Goal: Communication & Community: Answer question/provide support

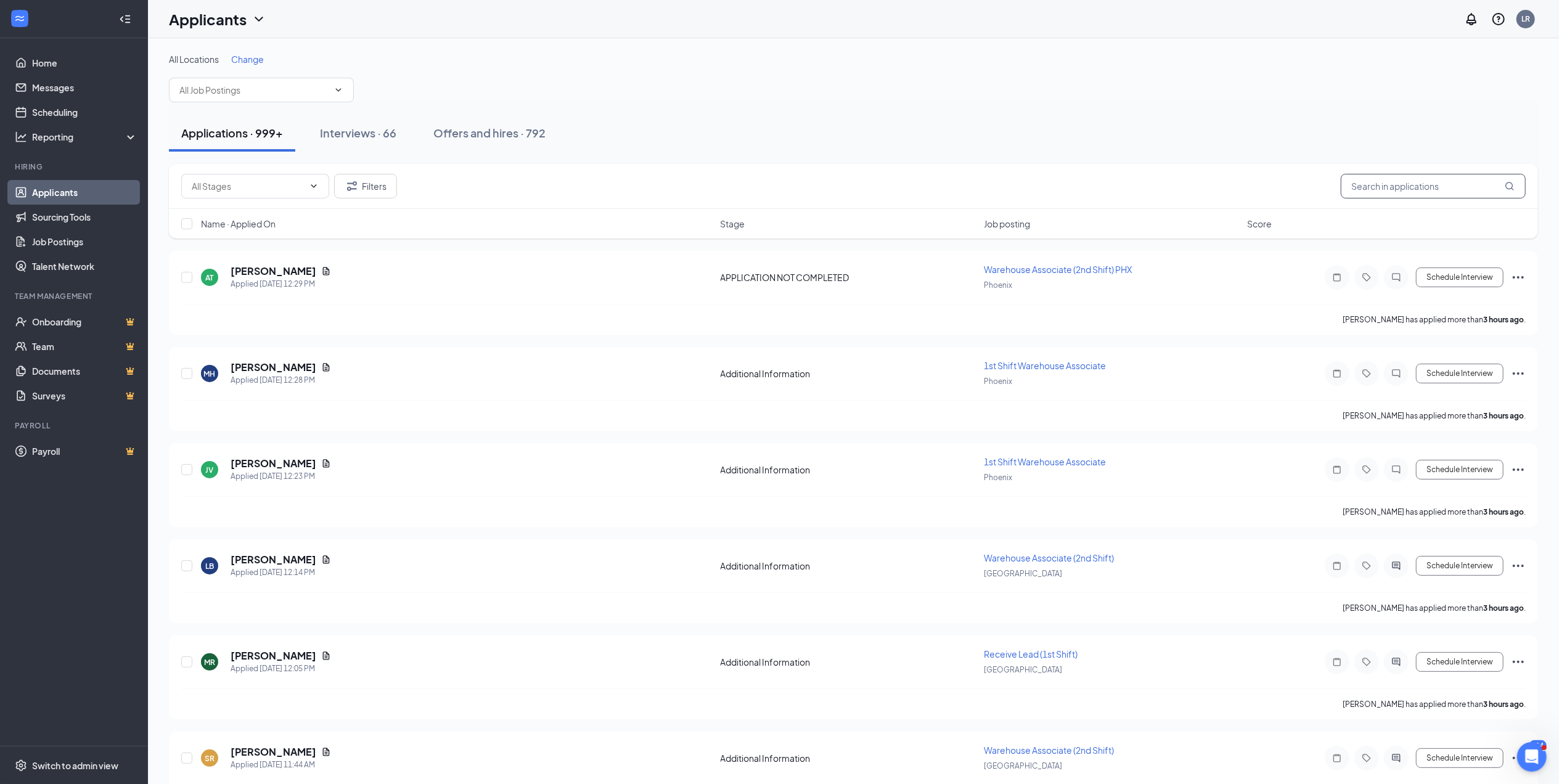
click at [1387, 181] on input "text" at bounding box center [1433, 186] width 185 height 25
click at [1387, 181] on input "m" at bounding box center [1433, 186] width 185 height 25
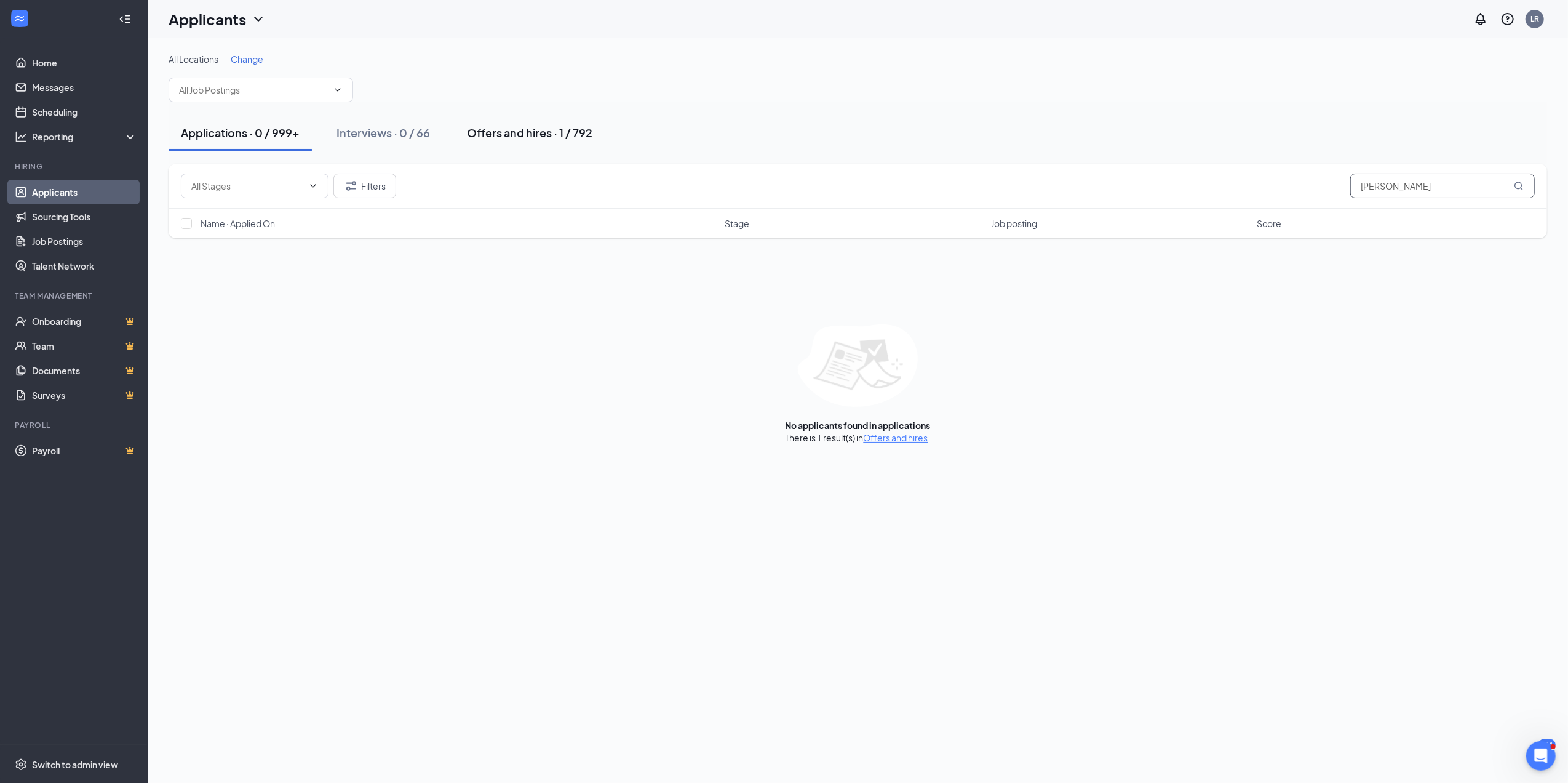
type input "morra"
click at [516, 126] on div "Offers and hires · 1 / 792" at bounding box center [530, 133] width 126 height 15
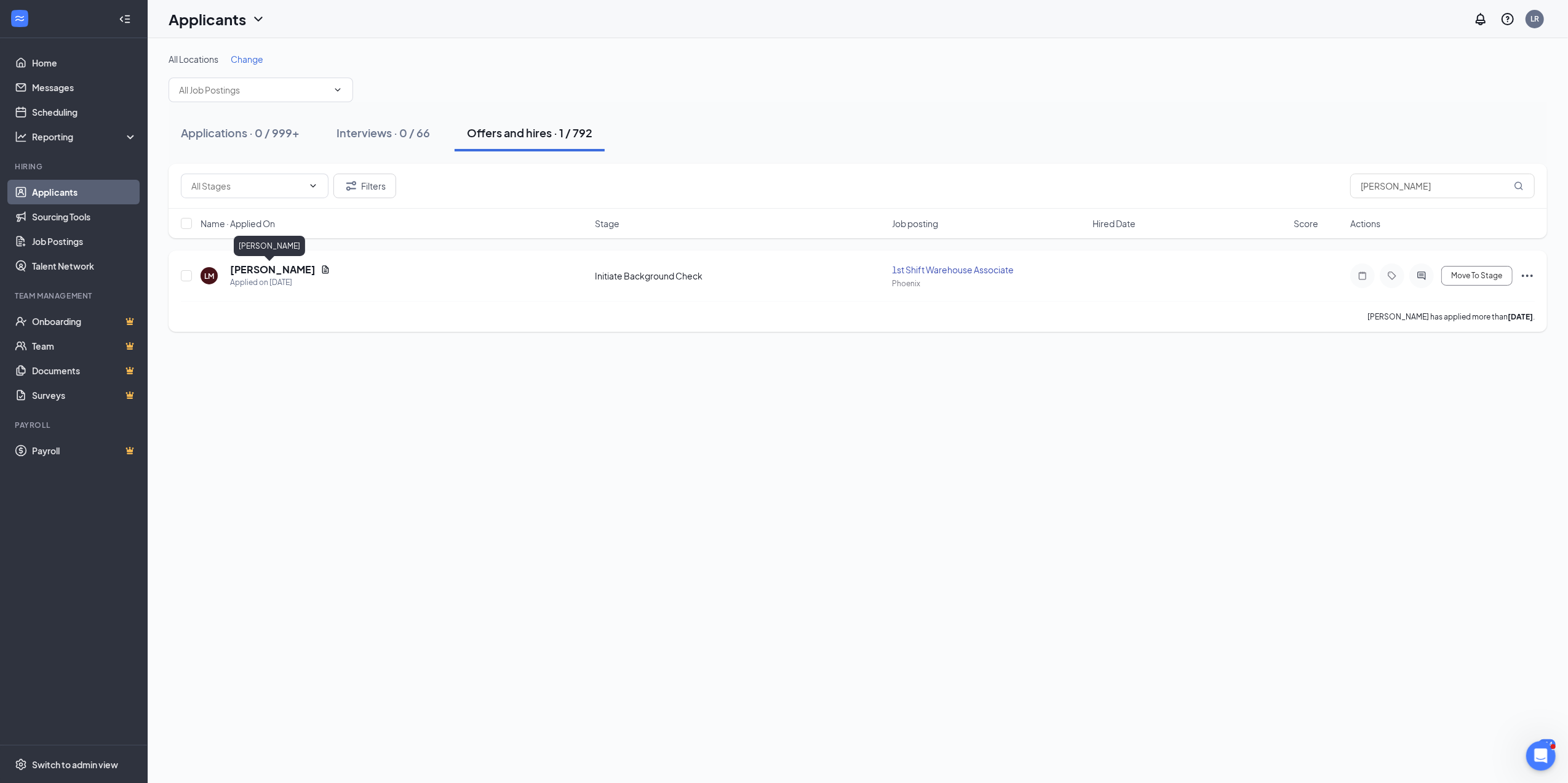
click at [263, 267] on h5 "Logan Morra" at bounding box center [273, 270] width 86 height 14
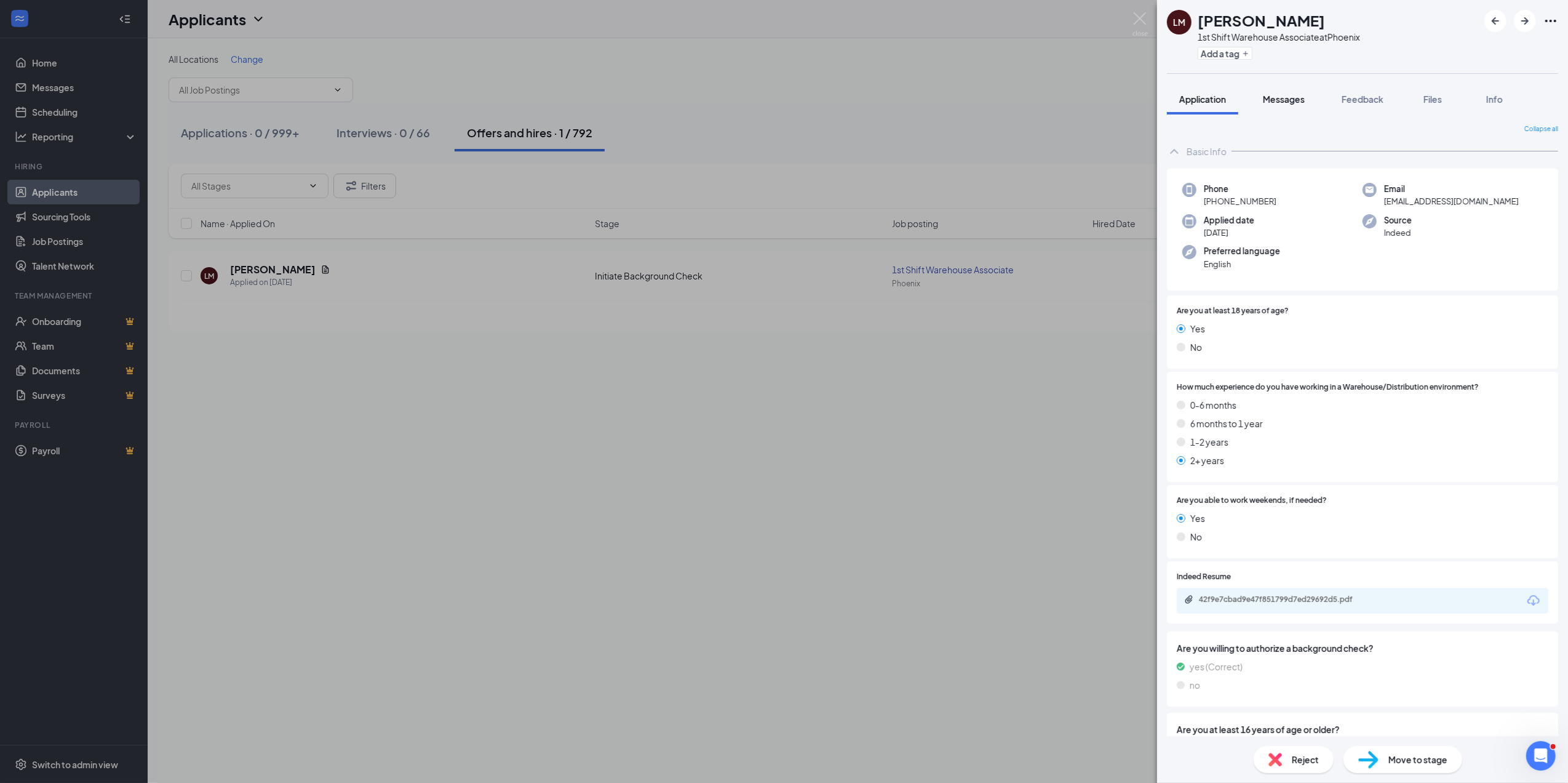
click at [1286, 98] on span "Messages" at bounding box center [1283, 98] width 42 height 11
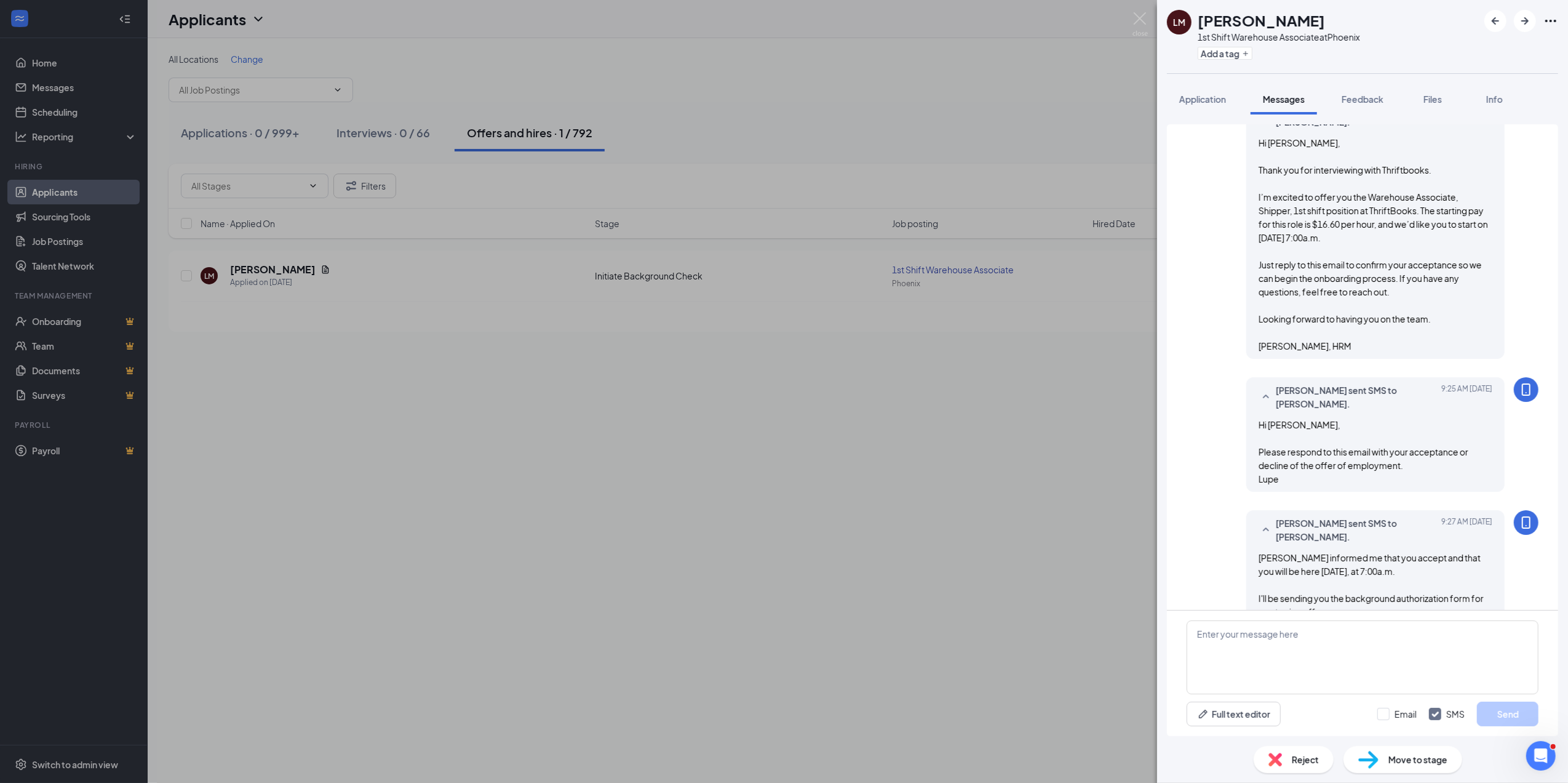
scroll to position [404, 0]
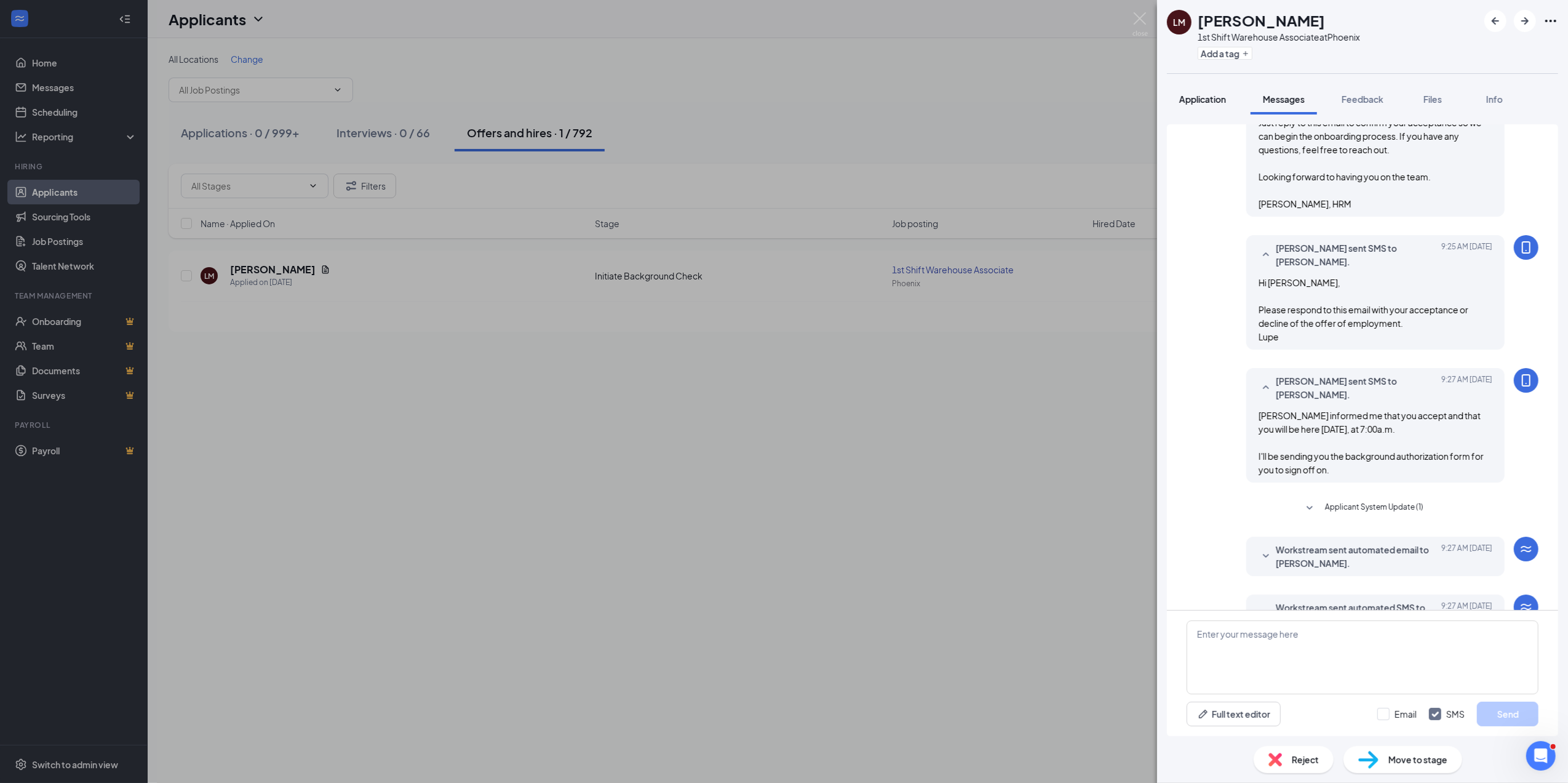
click at [1210, 91] on button "Application" at bounding box center [1202, 99] width 71 height 31
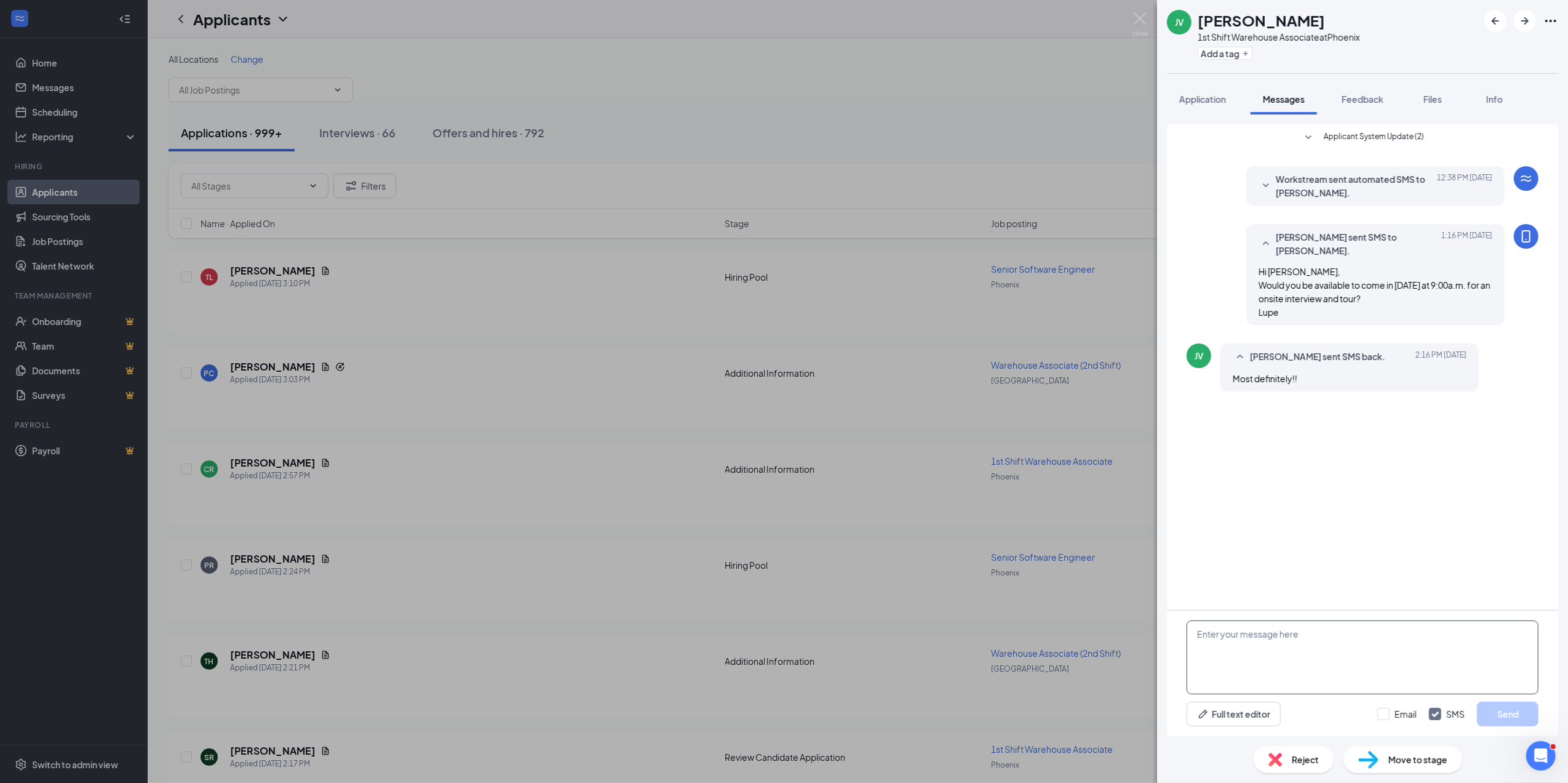
click at [1210, 628] on textarea at bounding box center [1362, 657] width 352 height 74
type textarea "See you [DATE]."
click at [1506, 715] on button "Send" at bounding box center [1507, 714] width 62 height 25
click at [1142, 20] on img at bounding box center [1140, 24] width 15 height 24
